Goal: Transaction & Acquisition: Obtain resource

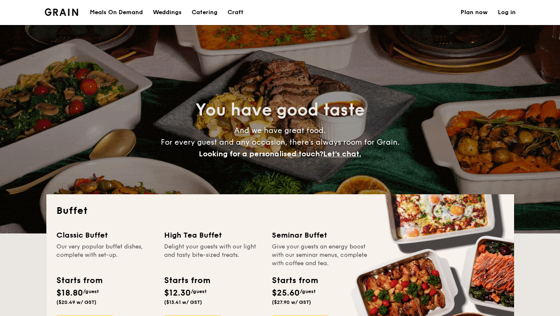
select select
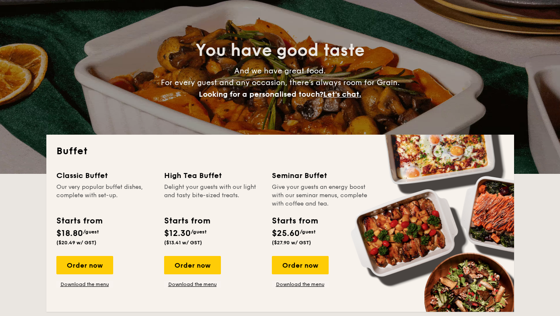
scroll to position [83, 0]
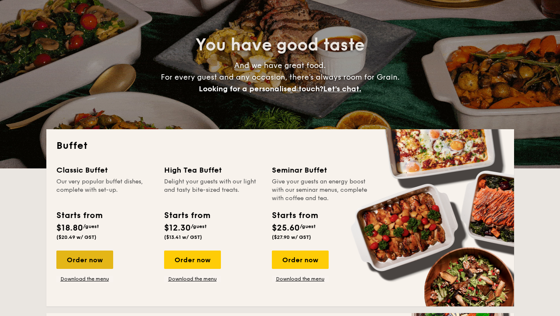
click at [91, 251] on div "Order now" at bounding box center [84, 260] width 57 height 18
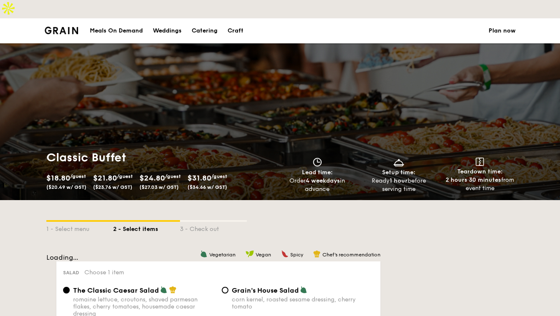
scroll to position [83, 0]
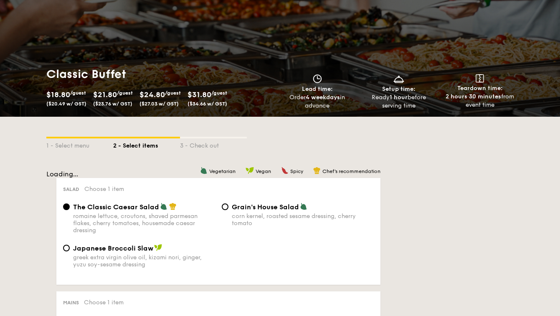
select select
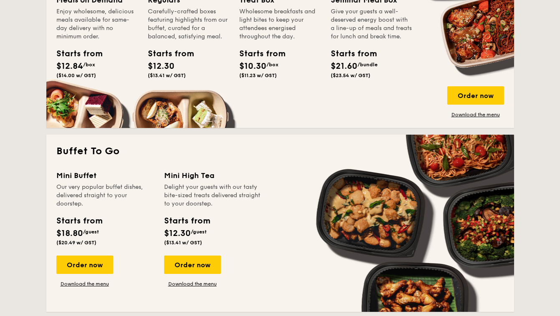
scroll to position [511, 0]
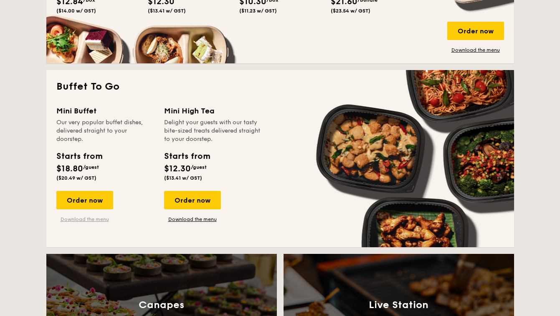
click at [96, 216] on link "Download the menu" at bounding box center [84, 219] width 57 height 7
